Goal: Navigation & Orientation: Go to known website

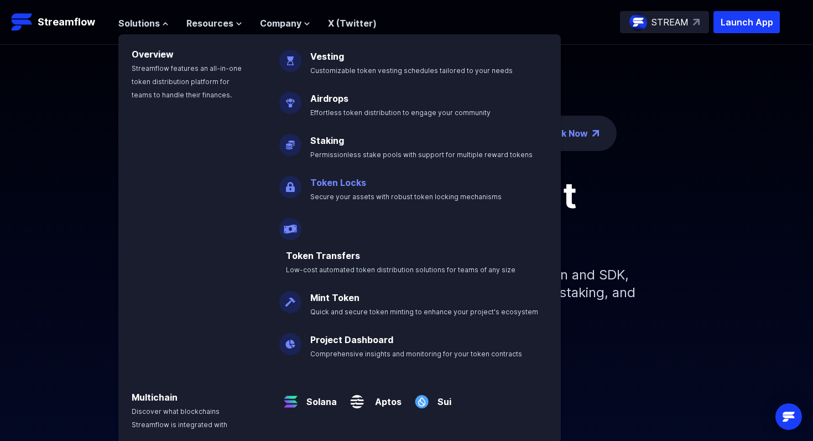
click at [364, 184] on p "Token Locks Secure your assets with robust token locking mechanisms" at bounding box center [414, 184] width 220 height 35
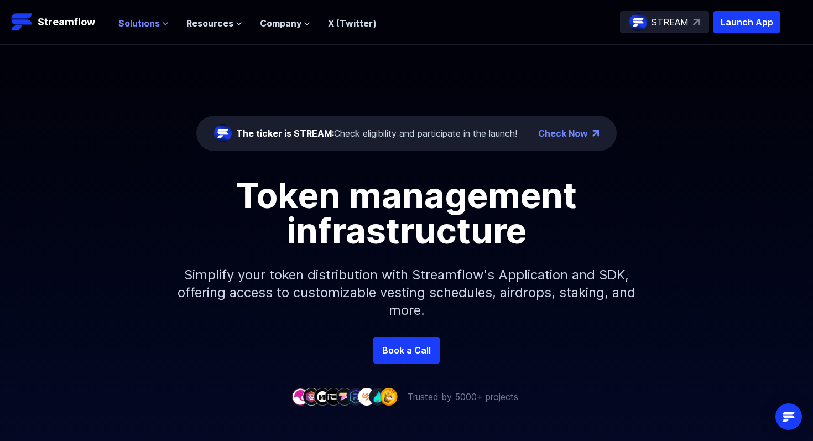
click at [137, 23] on span "Solutions" at bounding box center [138, 23] width 41 height 13
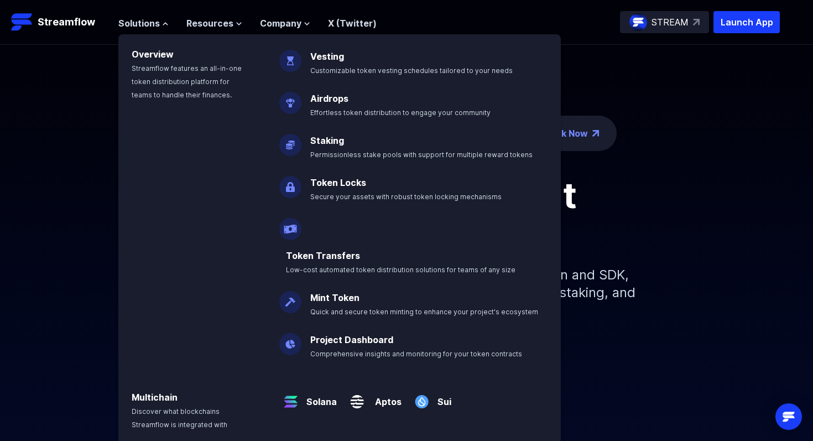
click at [291, 191] on img at bounding box center [290, 182] width 22 height 31
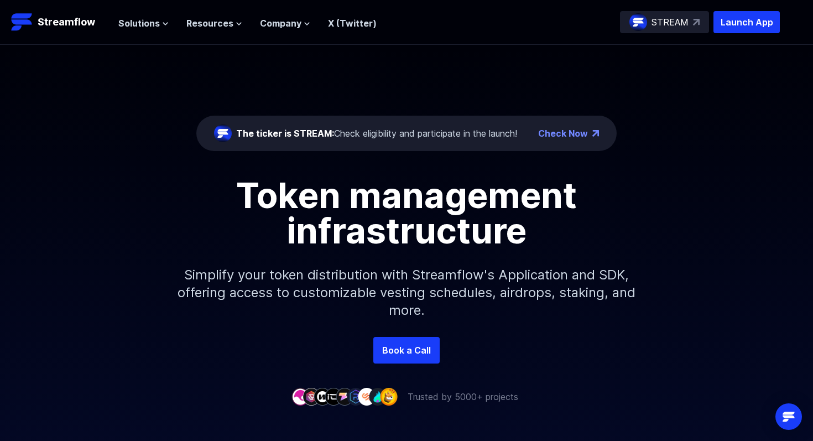
click at [324, 185] on h1 "Token management infrastructure" at bounding box center [407, 212] width 498 height 71
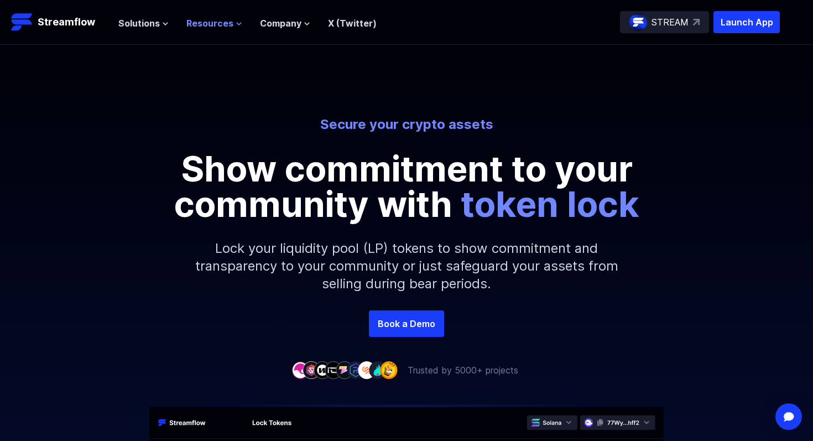
click at [202, 22] on span "Resources" at bounding box center [209, 23] width 47 height 13
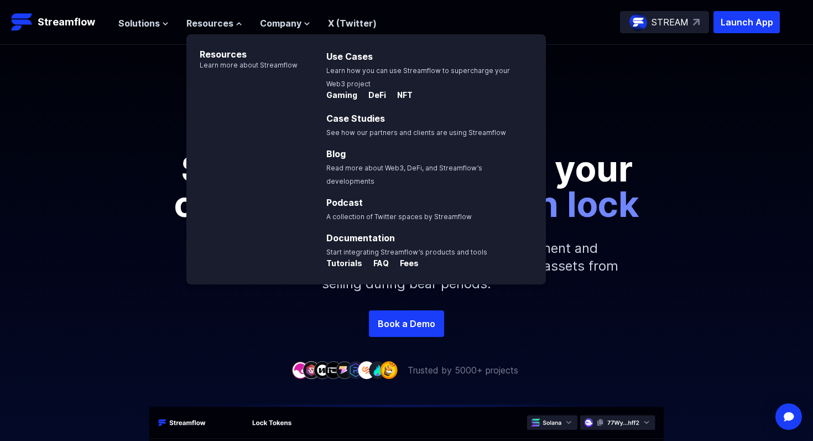
click at [187, 55] on p "Resources" at bounding box center [241, 47] width 111 height 27
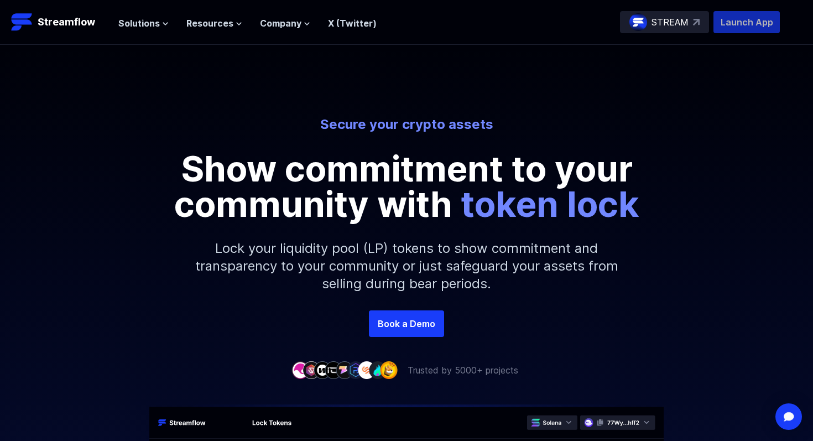
click at [734, 25] on p "Launch App" at bounding box center [746, 22] width 66 height 22
